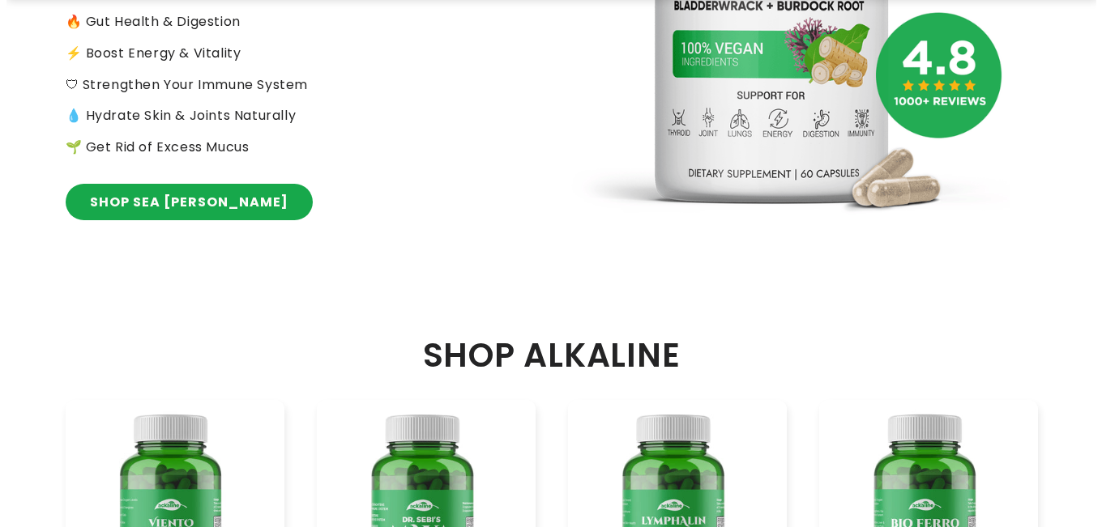
scroll to position [486, 0]
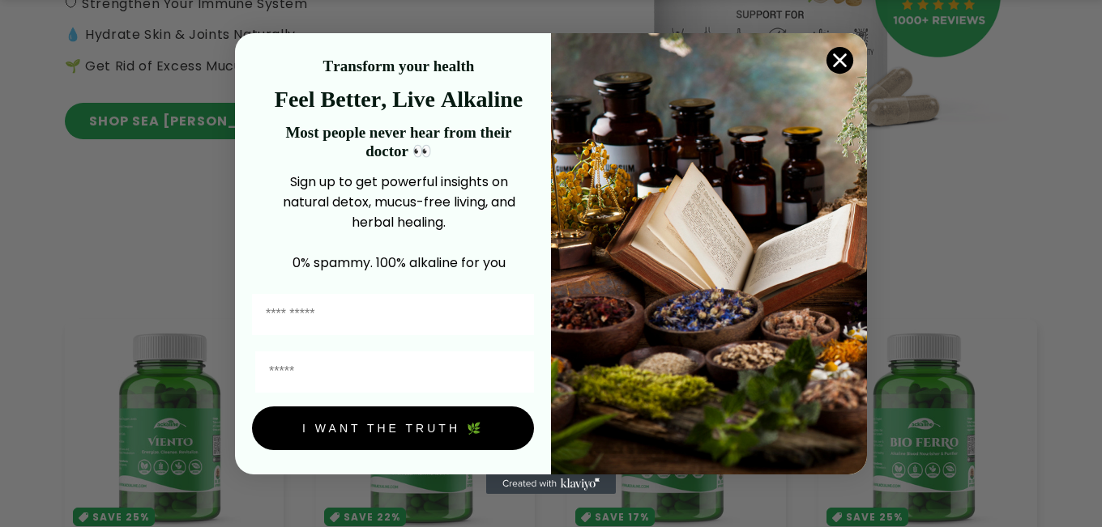
click at [169, 301] on div "Close dialog Transform your health Feel Better, Live Alkaline Most people never…" at bounding box center [551, 263] width 1102 height 527
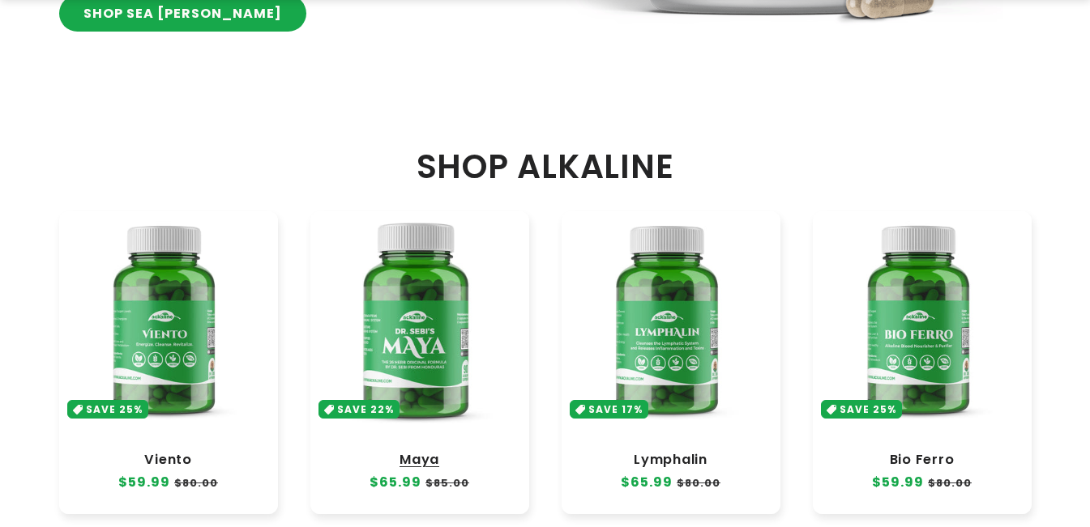
scroll to position [729, 0]
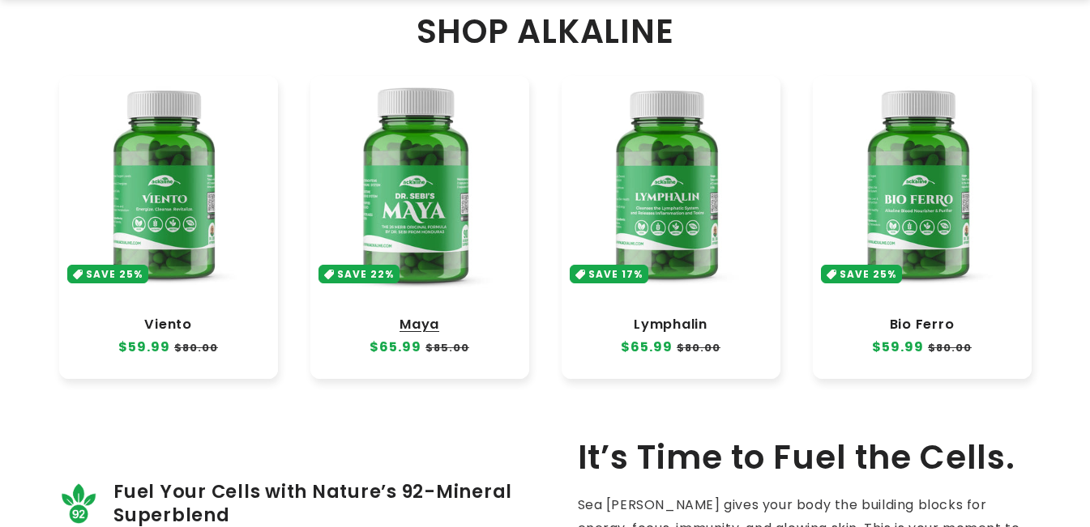
click at [422, 317] on link "Maya" at bounding box center [420, 325] width 186 height 16
drag, startPoint x: 422, startPoint y: 202, endPoint x: 322, endPoint y: 10, distance: 216.7
click at [416, 317] on link "Maya" at bounding box center [420, 325] width 186 height 16
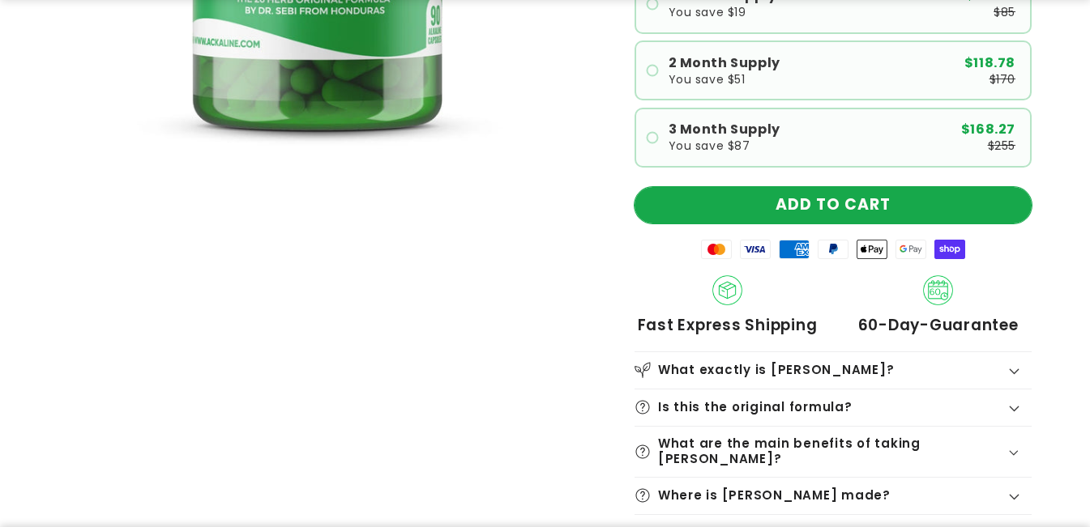
scroll to position [567, 0]
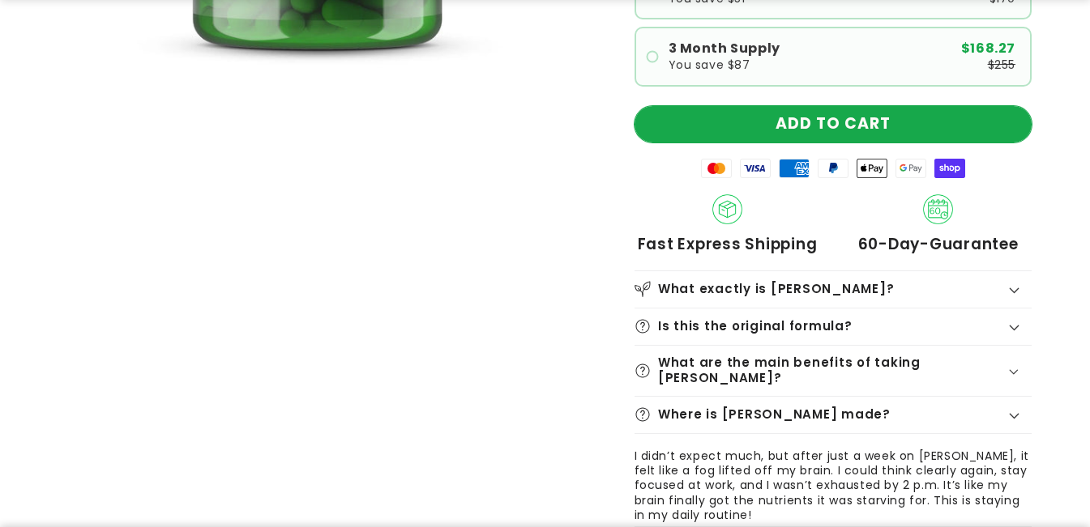
click at [805, 209] on product-info "Rated 4.9 | 368+ Reviews Maya - Dr. Sebi Original Formula Regular price $65.99 …" at bounding box center [832, 58] width 397 height 1013
